Goal: Task Accomplishment & Management: Manage account settings

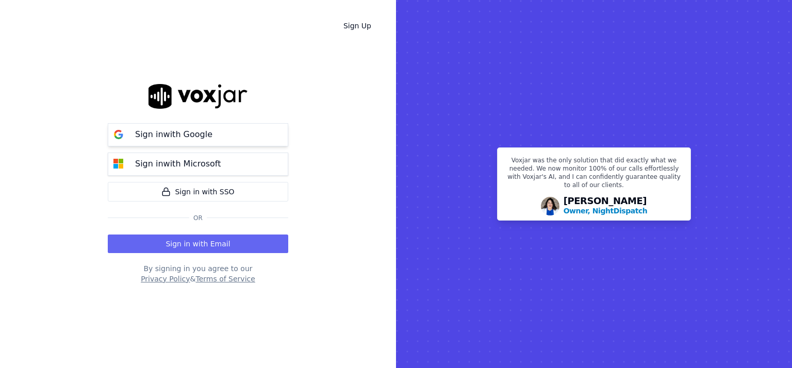
click at [173, 135] on p "Sign in with Google" at bounding box center [173, 134] width 77 height 12
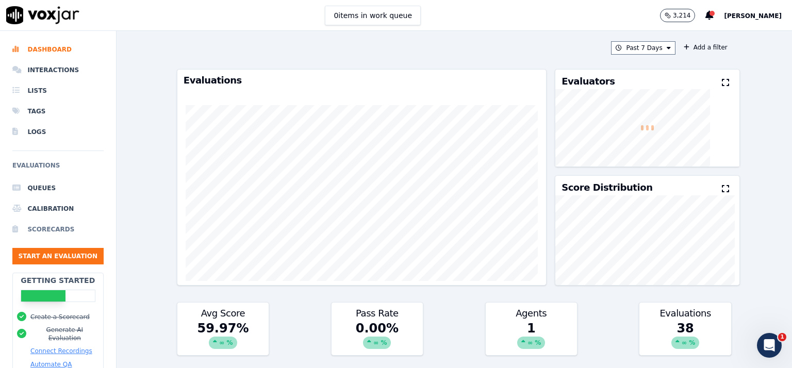
click at [42, 226] on li "Scorecards" at bounding box center [57, 229] width 91 height 21
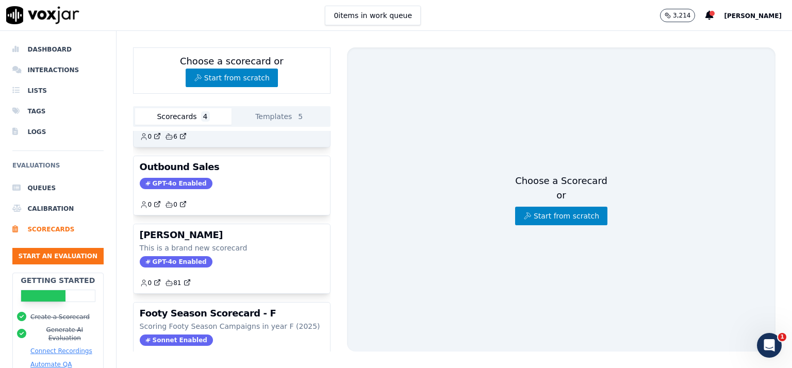
scroll to position [102, 0]
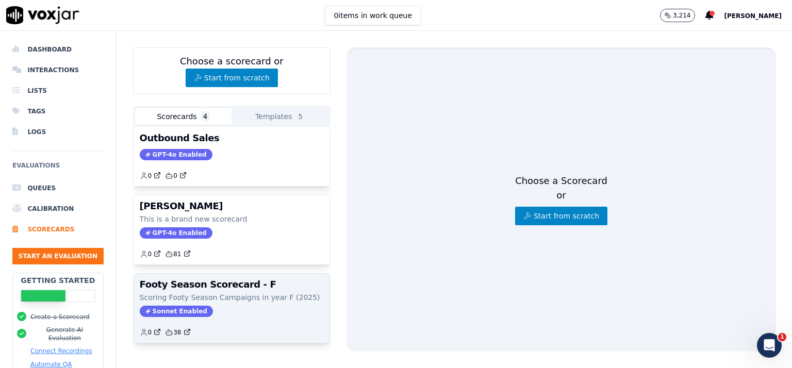
click at [240, 280] on h3 "Footy Season Scorecard - F" at bounding box center [232, 284] width 184 height 9
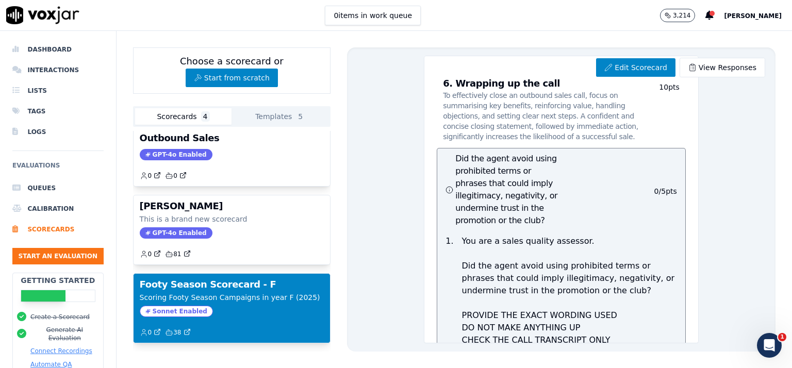
scroll to position [4607, 0]
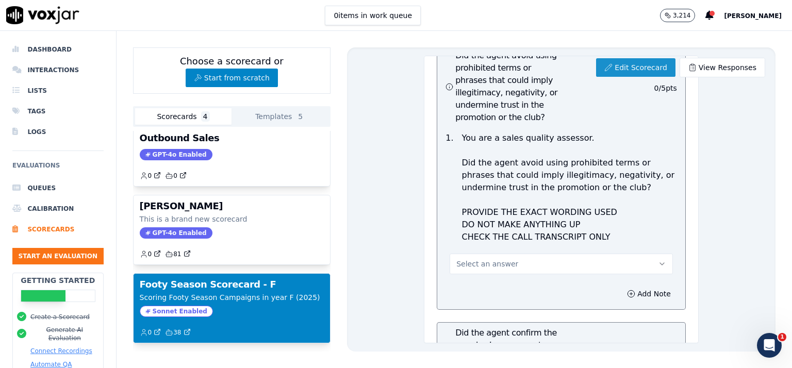
click at [640, 66] on link "Edit Scorecard" at bounding box center [635, 67] width 79 height 19
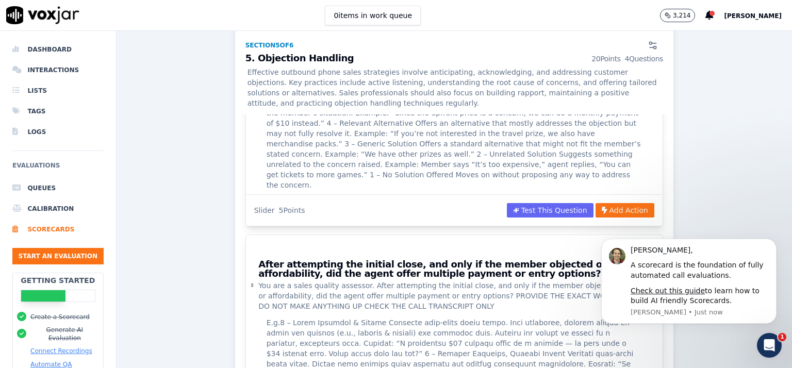
scroll to position [3038, 0]
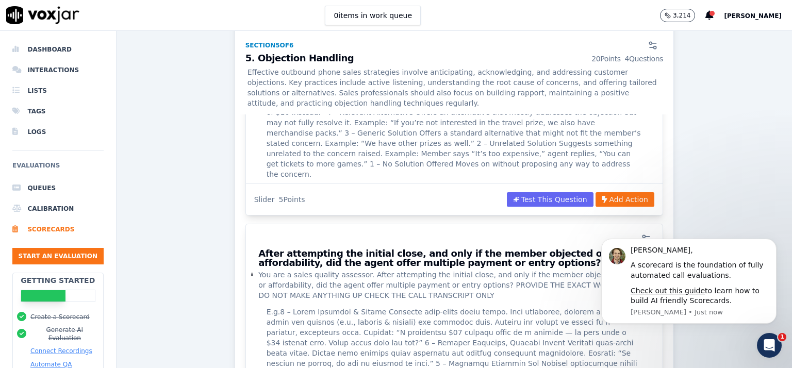
drag, startPoint x: 771, startPoint y: 53, endPoint x: 182, endPoint y: 62, distance: 589.4
click at [779, 240] on button "Dismiss notification" at bounding box center [773, 241] width 13 height 13
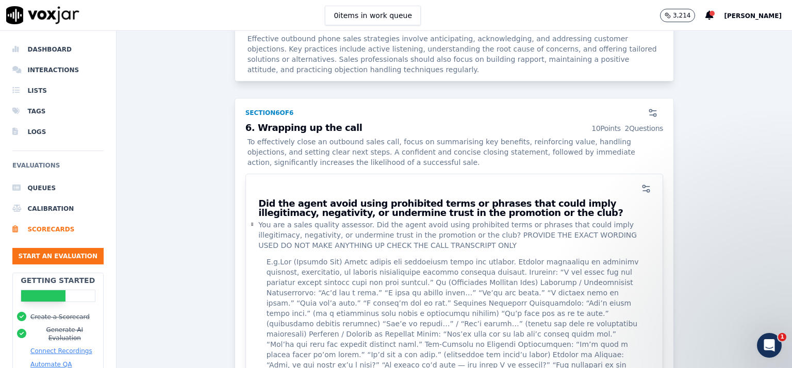
scroll to position [3296, 0]
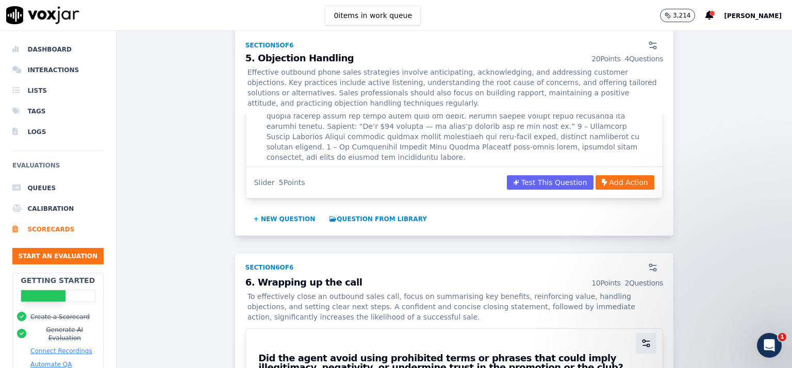
click at [646, 341] on icon "button" at bounding box center [648, 341] width 4 height 0
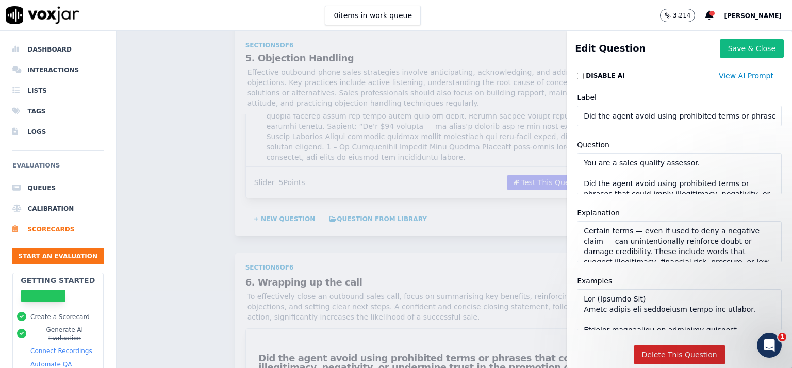
click at [672, 247] on textarea "Certain terms — even if used to deny a negative claim — can unintentionally rei…" at bounding box center [679, 241] width 205 height 41
drag, startPoint x: 595, startPoint y: 249, endPoint x: 559, endPoint y: 221, distance: 45.2
click at [567, 221] on div "Disable AI View AI Prompt Label Did the agent avoid using prohibited terms or p…" at bounding box center [679, 204] width 225 height 274
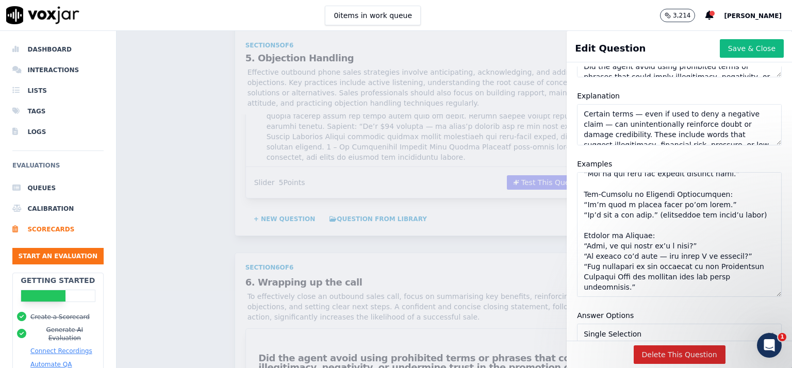
scroll to position [317, 0]
drag, startPoint x: 747, startPoint y: 211, endPoint x: 748, endPoint y: 294, distance: 83.5
click at [748, 294] on textarea "Examples" at bounding box center [679, 234] width 205 height 125
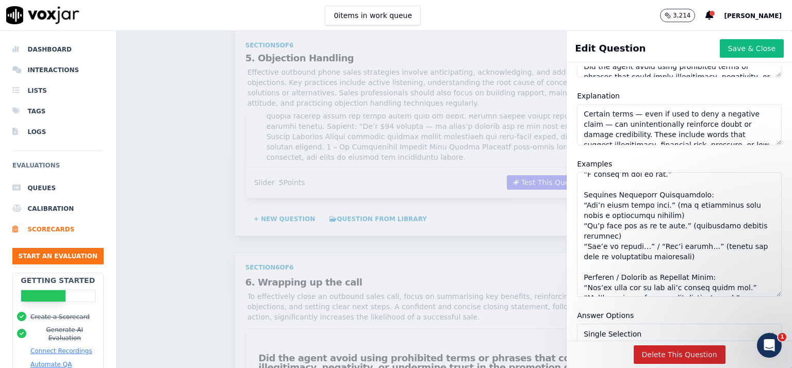
drag, startPoint x: 617, startPoint y: 288, endPoint x: 540, endPoint y: 167, distance: 143.7
click at [540, 167] on div "Edit Question Save & Close Disable AI View AI Prompt Label Did the agent avoid …" at bounding box center [454, 199] width 675 height 337
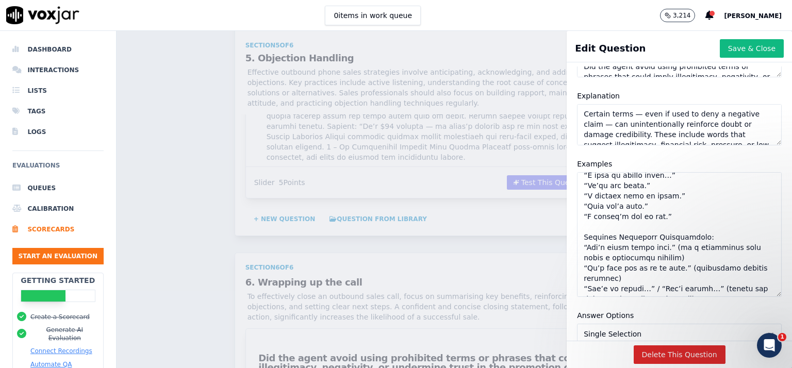
click at [540, 167] on div "Scorecards Scorecard Editor Footy Season Scorecard - F ACTIVE Scoring Footy Sea…" at bounding box center [454, 199] width 675 height 337
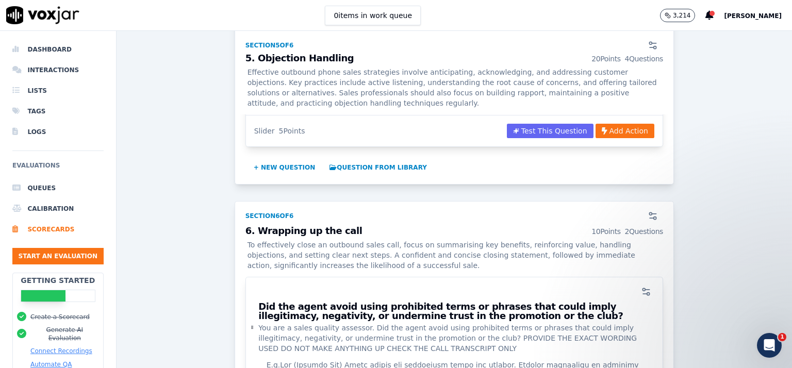
scroll to position [3296, 0]
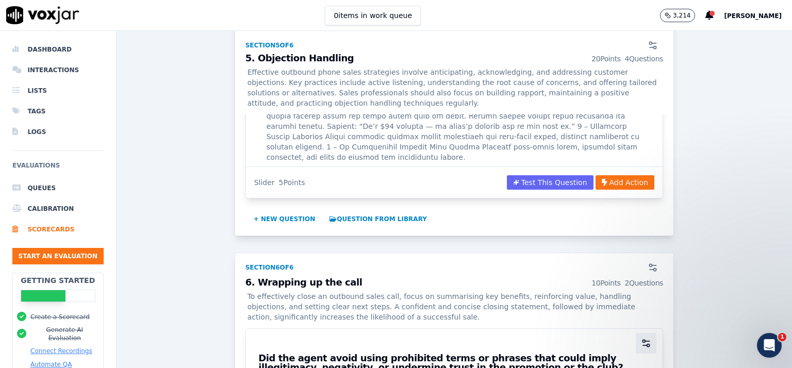
click at [641, 338] on icon "button" at bounding box center [646, 343] width 10 height 10
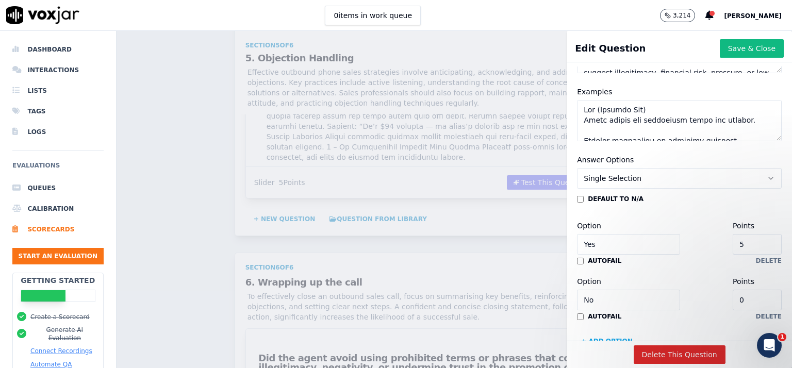
scroll to position [198, 0]
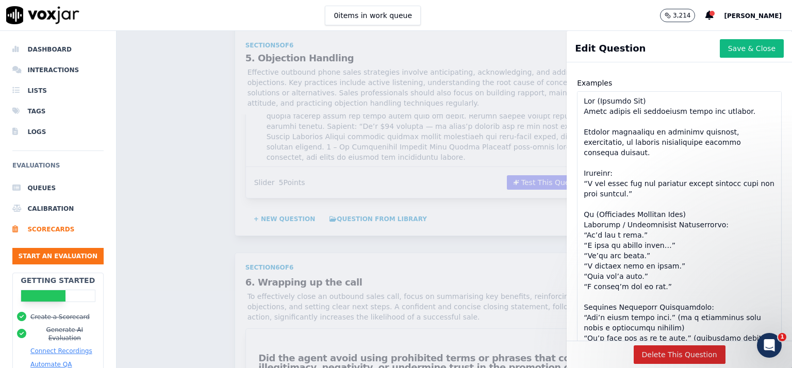
drag, startPoint x: 745, startPoint y: 129, endPoint x: 751, endPoint y: 341, distance: 211.5
click at [751, 341] on div "Edit Question Save & Close Disable AI View AI Prompt Label Did the agent avoid …" at bounding box center [679, 199] width 225 height 337
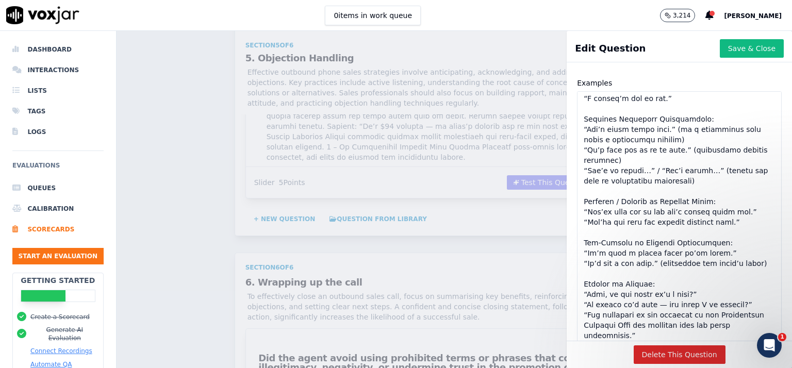
scroll to position [189, 0]
click at [601, 143] on textarea "Examples" at bounding box center [679, 217] width 205 height 253
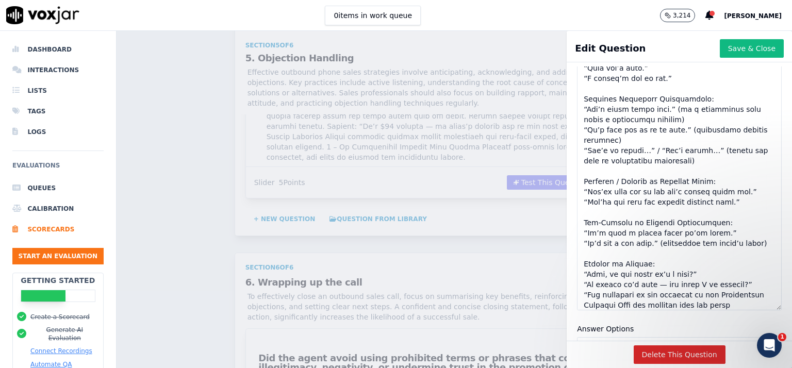
scroll to position [185, 0]
